Goal: Task Accomplishment & Management: Use online tool/utility

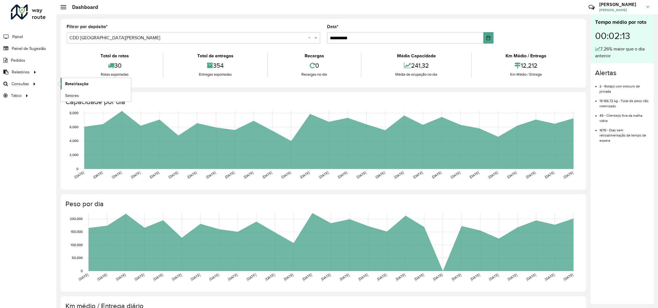
click at [71, 85] on span "Roteirização" at bounding box center [76, 84] width 23 height 6
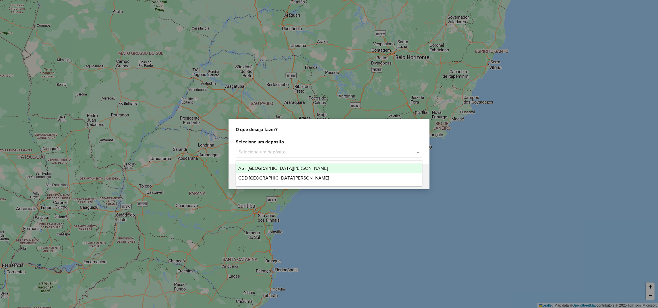
click at [308, 150] on input "text" at bounding box center [322, 152] width 169 height 7
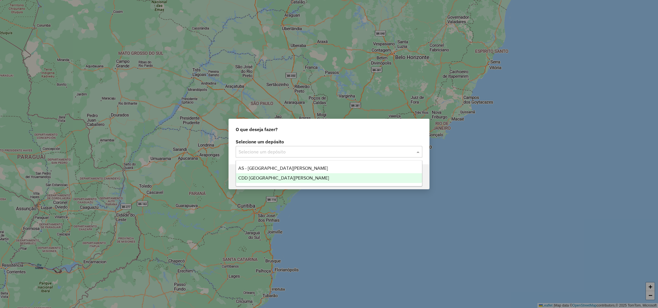
click at [276, 176] on span "CDD [GEOGRAPHIC_DATA][PERSON_NAME]" at bounding box center [283, 178] width 91 height 5
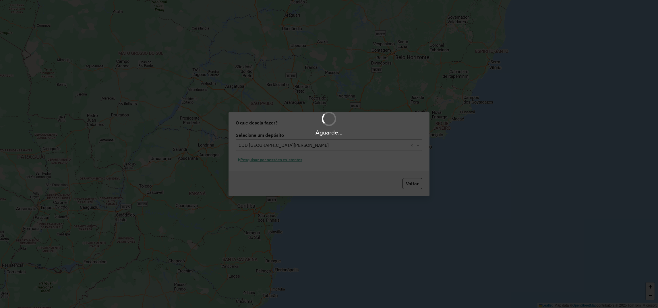
click at [266, 161] on div "Aguarde..." at bounding box center [329, 154] width 658 height 308
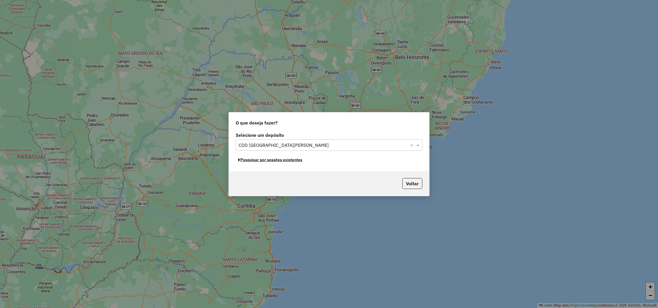
click at [266, 161] on button "Pesquisar por sessões existentes" at bounding box center [270, 159] width 69 height 9
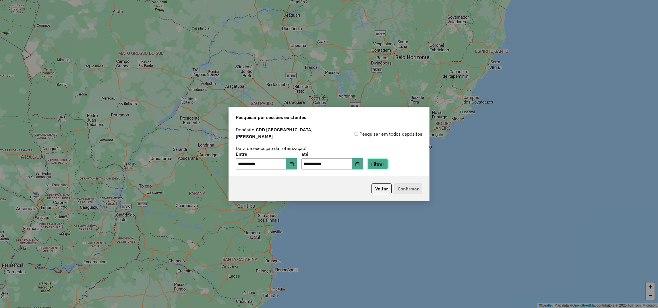
click at [388, 163] on button "Filtrar" at bounding box center [377, 164] width 20 height 11
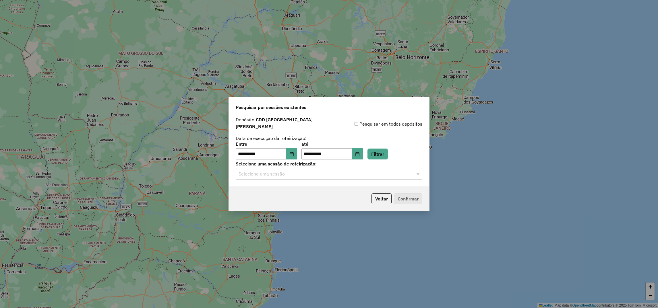
click at [254, 172] on input "text" at bounding box center [322, 174] width 169 height 7
click at [260, 187] on span "1286785 - 02/10/2025 17:54 (Rotas + AS)" at bounding box center [273, 187] width 70 height 5
click at [400, 198] on button "Confirmar" at bounding box center [408, 198] width 28 height 11
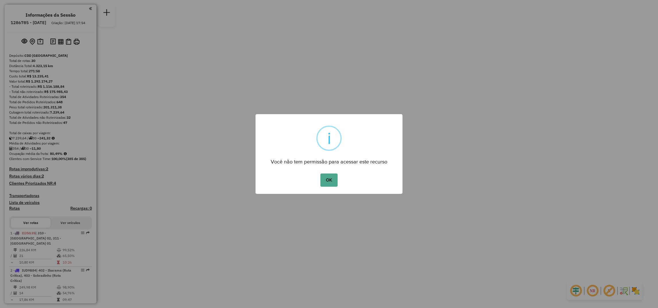
click at [327, 173] on div "OK No Cancel" at bounding box center [328, 180] width 147 height 16
click at [328, 178] on button "OK" at bounding box center [328, 180] width 17 height 13
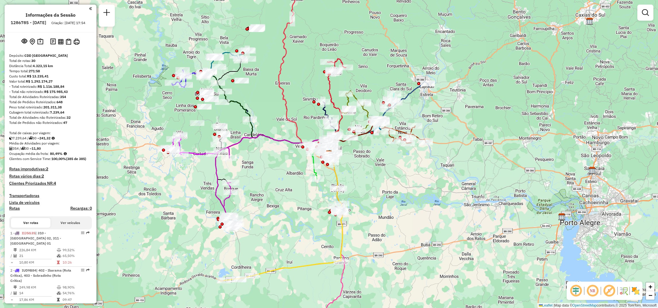
select select "**********"
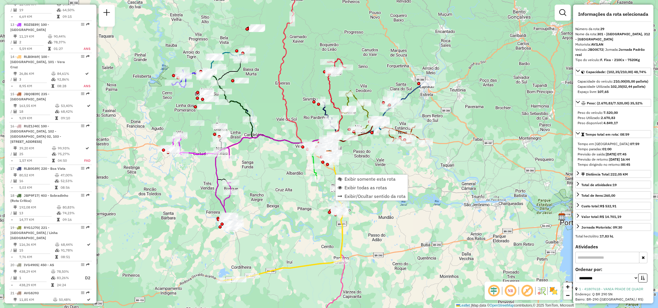
scroll to position [983, 0]
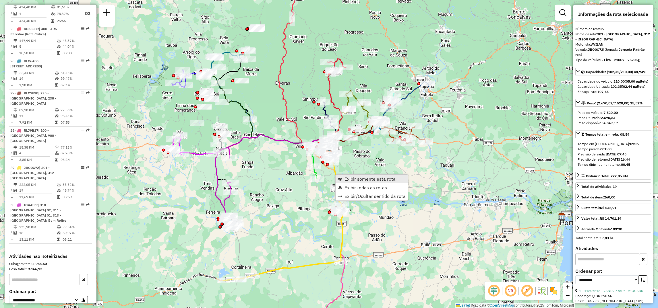
click at [347, 180] on span "Exibir somente esta rota" at bounding box center [369, 179] width 51 height 5
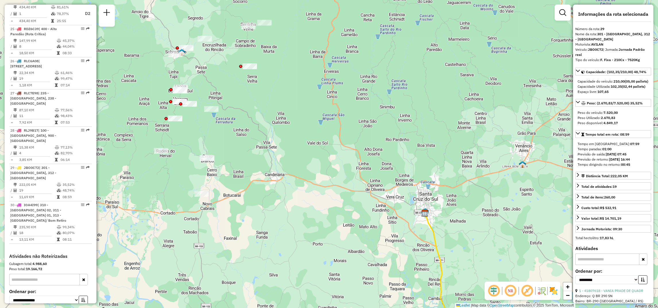
drag, startPoint x: 269, startPoint y: 70, endPoint x: 273, endPoint y: 240, distance: 170.2
click at [273, 240] on div "Janela de atendimento Grade de atendimento Capacidade Transportadoras Veículos …" at bounding box center [329, 154] width 658 height 308
